Goal: Information Seeking & Learning: Learn about a topic

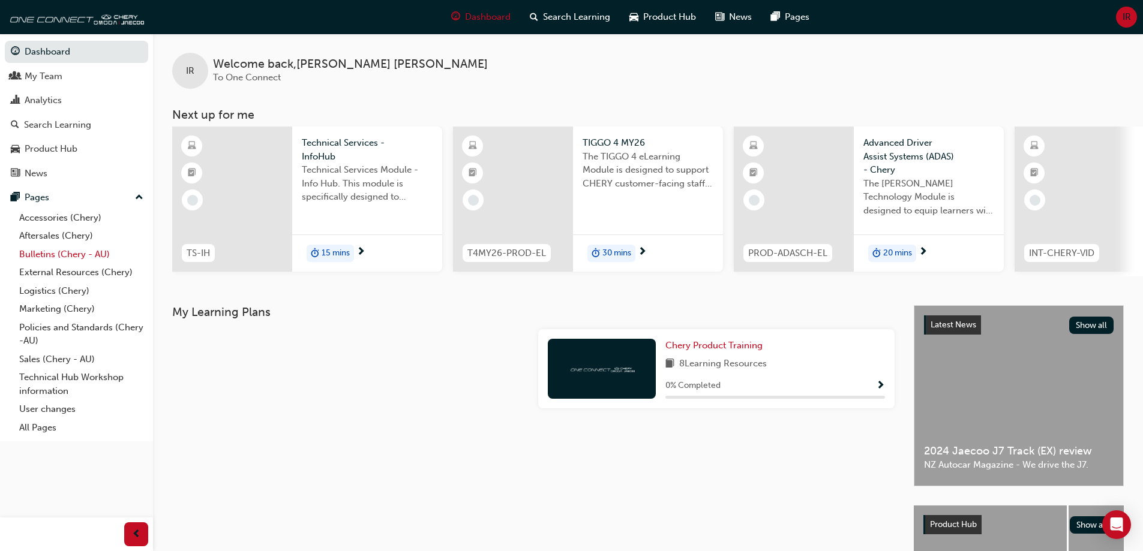
click at [50, 254] on link "Bulletins (Chery - AU)" at bounding box center [81, 254] width 134 height 19
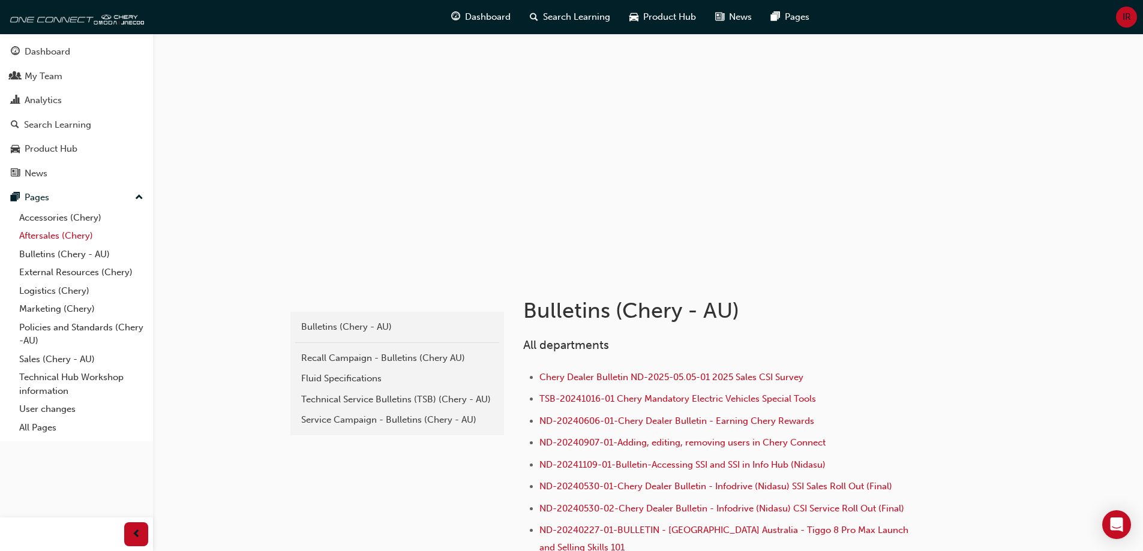
click at [77, 239] on link "Aftersales (Chery)" at bounding box center [81, 236] width 134 height 19
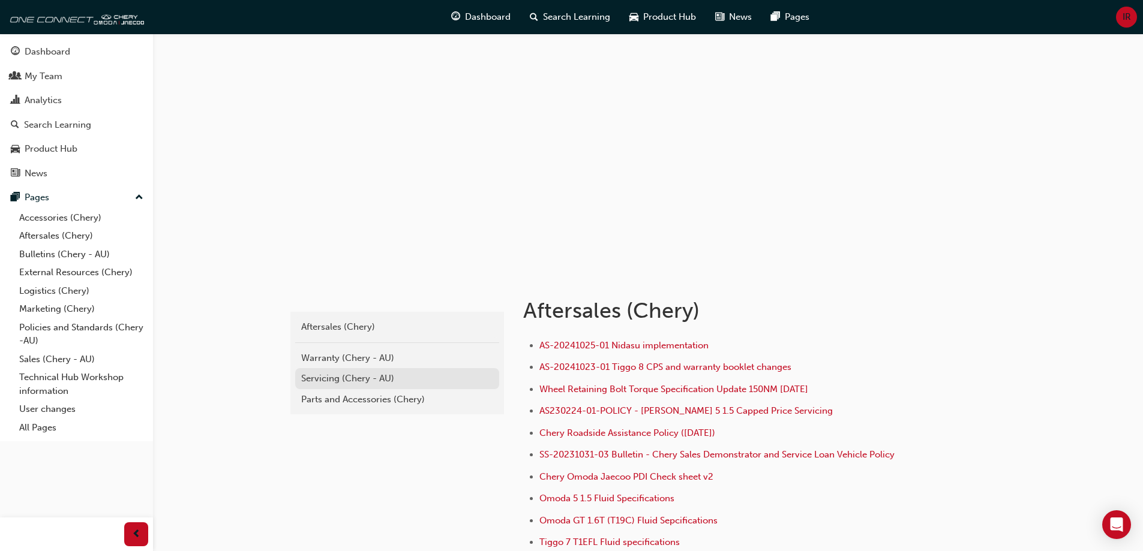
click at [389, 374] on div "Servicing (Chery - AU)" at bounding box center [397, 379] width 192 height 14
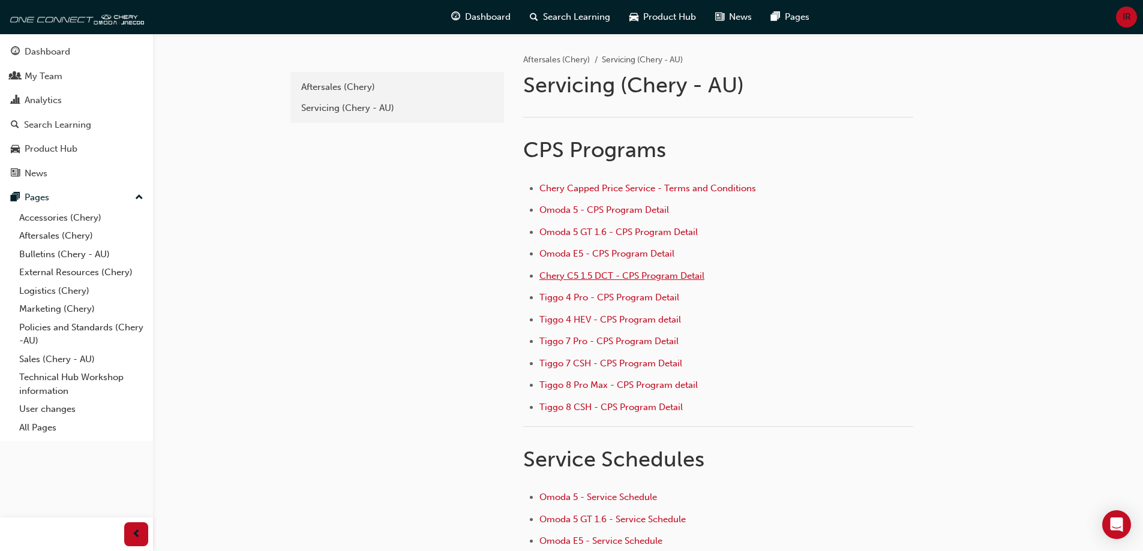
click at [622, 280] on span "Chery C5 1.5 DCT - CPS Program Detail" at bounding box center [621, 276] width 165 height 11
